Goal: Entertainment & Leisure: Consume media (video, audio)

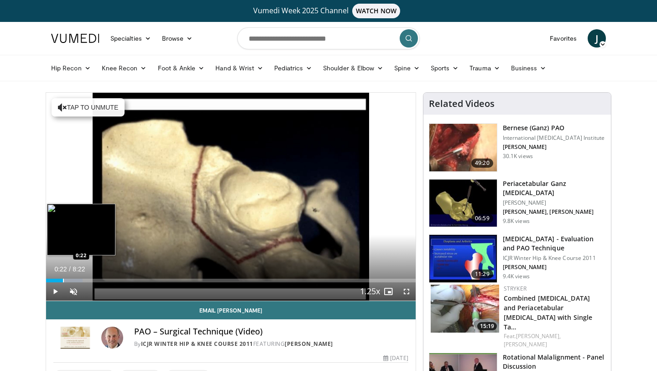
click at [63, 279] on div "Progress Bar" at bounding box center [63, 280] width 1 height 4
click at [79, 280] on div "Progress Bar" at bounding box center [79, 280] width 1 height 4
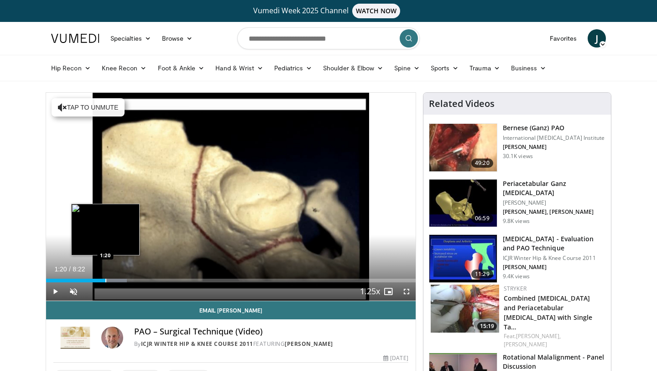
click at [105, 278] on div "Loaded : 21.84% 1:20 1:20" at bounding box center [231, 277] width 370 height 9
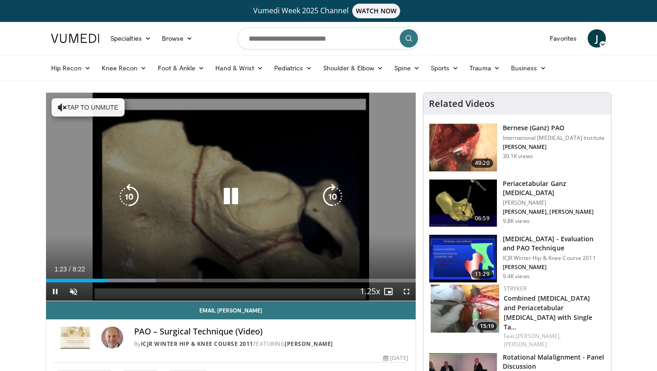
click at [103, 100] on button "Tap to unmute" at bounding box center [88, 107] width 73 height 18
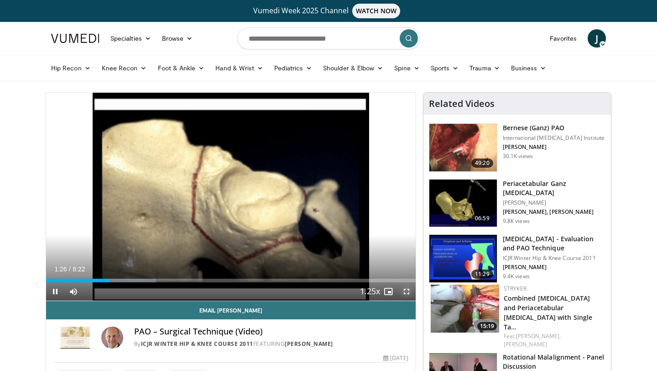
click at [408, 292] on span "Video Player" at bounding box center [407, 291] width 18 height 18
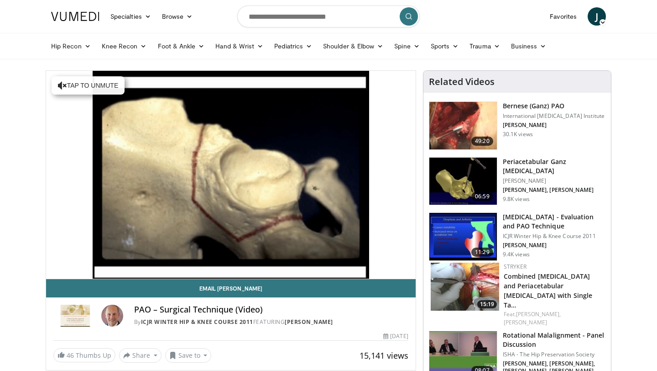
click at [444, 131] on img at bounding box center [464, 125] width 68 height 47
